Goal: Find specific page/section: Find specific page/section

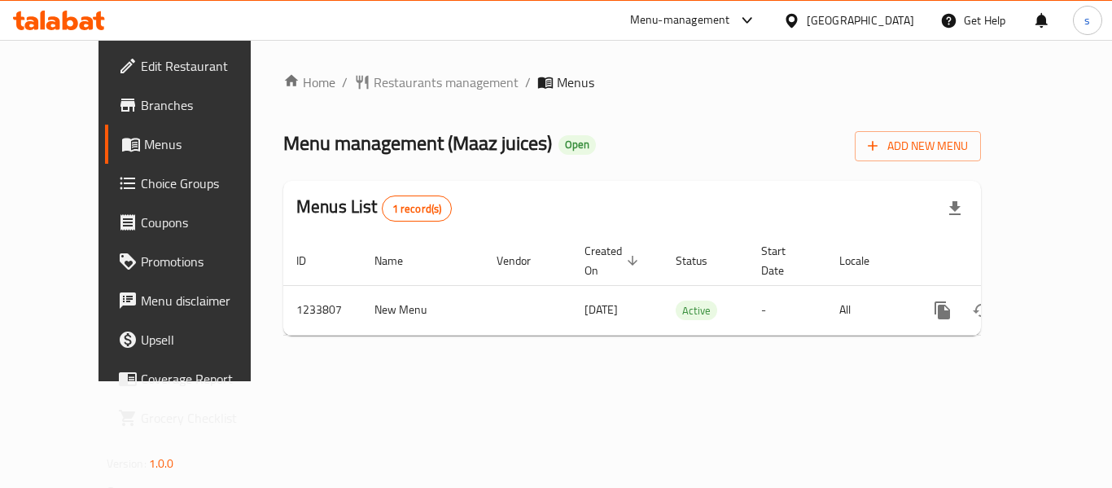
click at [586, 201] on div "Menus List 1 record(s)" at bounding box center [632, 208] width 698 height 55
click at [144, 147] on span "Menus" at bounding box center [207, 144] width 127 height 20
click at [141, 63] on span "Edit Restaurant" at bounding box center [206, 66] width 130 height 20
click at [141, 95] on span "Branches" at bounding box center [206, 105] width 130 height 20
click at [383, 87] on span "Restaurants management" at bounding box center [446, 82] width 145 height 20
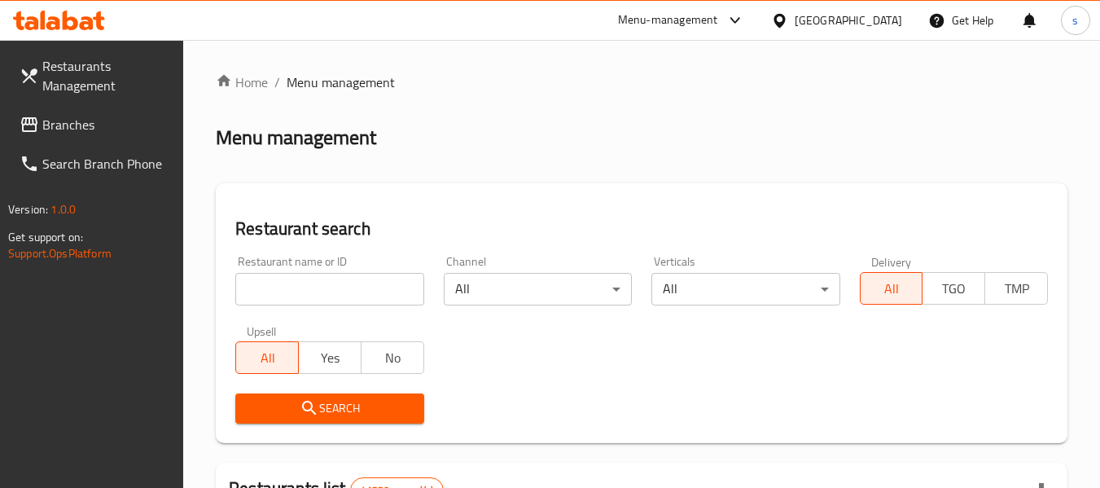
click at [335, 288] on input "search" at bounding box center [329, 289] width 188 height 33
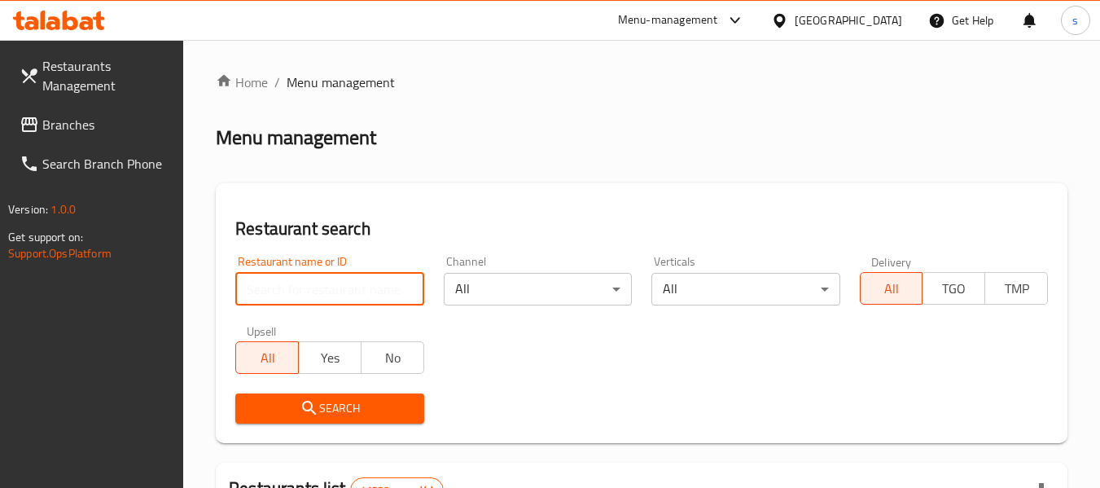
paste input "702387"
type input "702387"
click button "Search" at bounding box center [329, 408] width 188 height 30
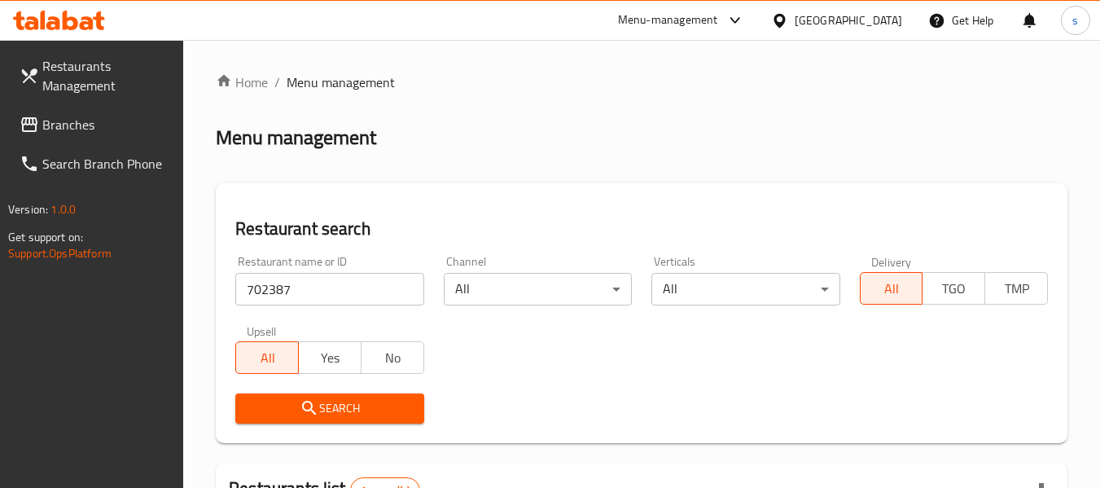
click at [855, 24] on div "United Arab Emirates" at bounding box center [847, 20] width 107 height 18
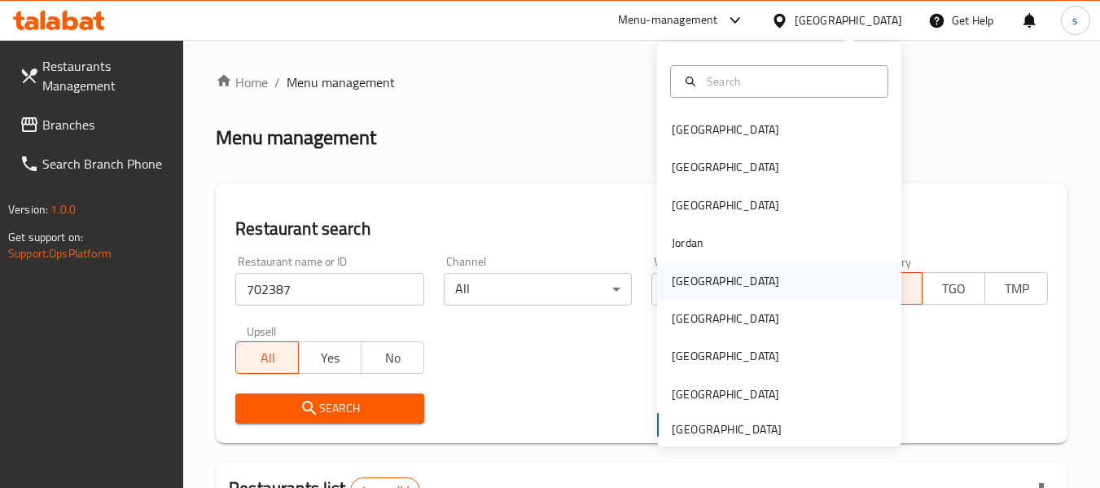
click at [698, 288] on div "[GEOGRAPHIC_DATA]" at bounding box center [725, 280] width 133 height 37
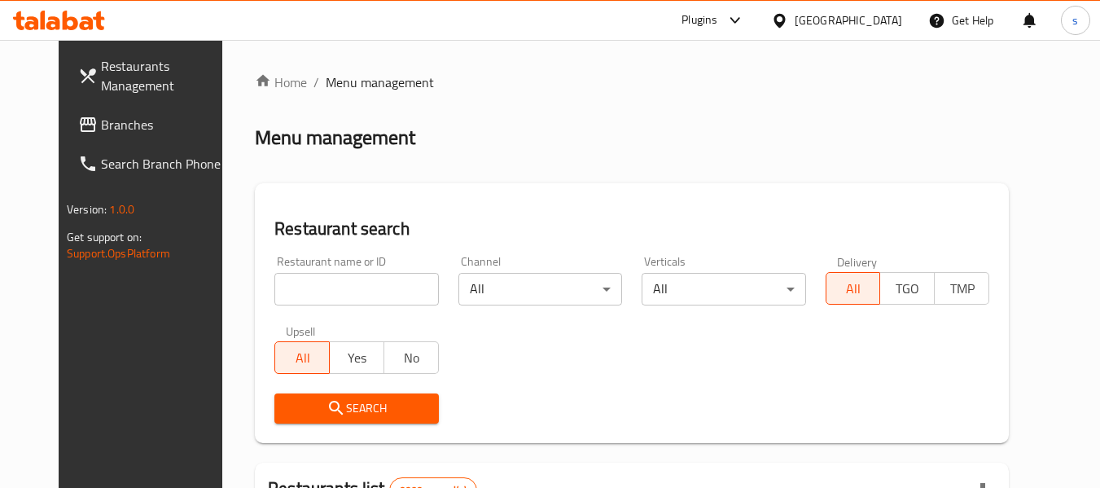
click at [101, 124] on span "Branches" at bounding box center [165, 125] width 129 height 20
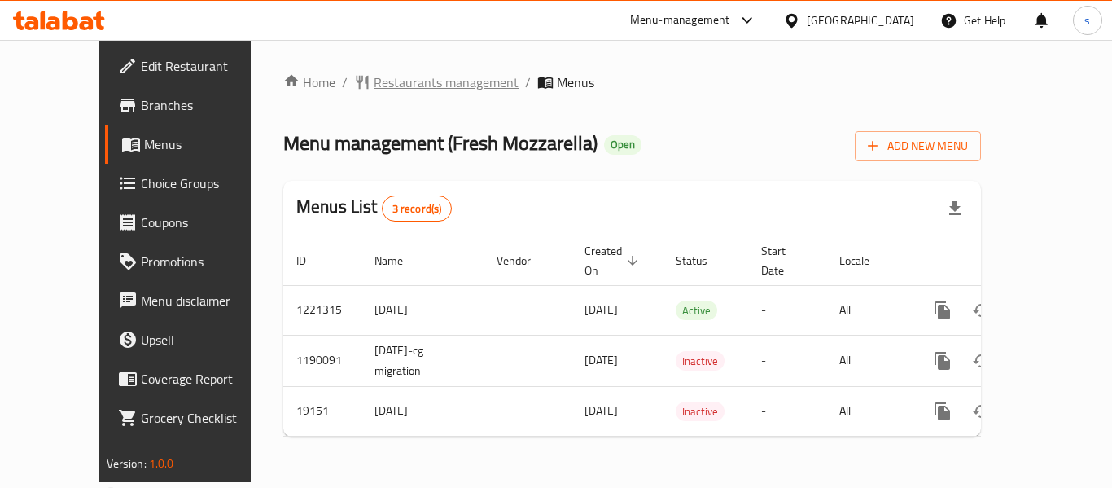
click at [399, 87] on span "Restaurants management" at bounding box center [446, 82] width 145 height 20
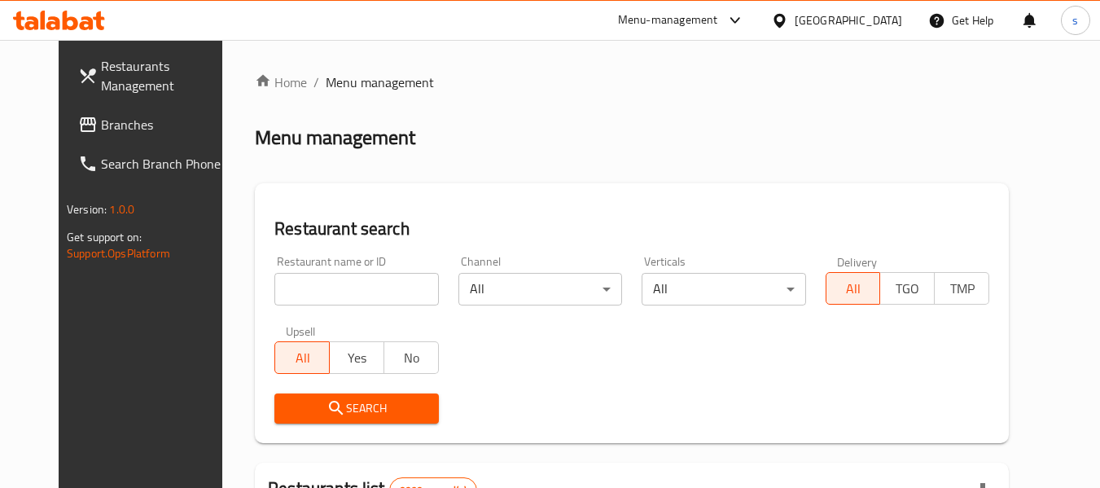
click at [310, 299] on input "search" at bounding box center [356, 289] width 164 height 33
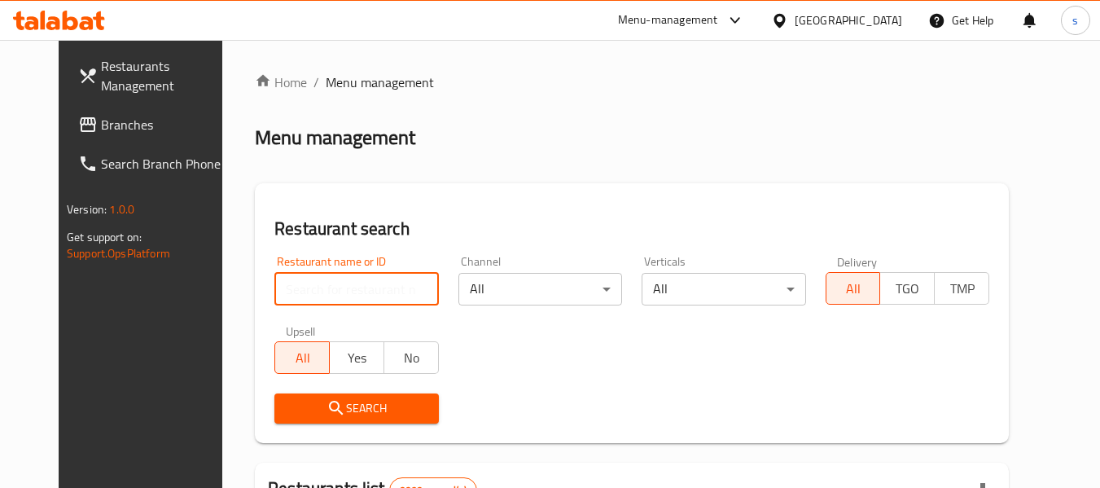
paste input "10274"
type input "10274"
click button "Search" at bounding box center [356, 408] width 164 height 30
